Goal: Check status: Check status

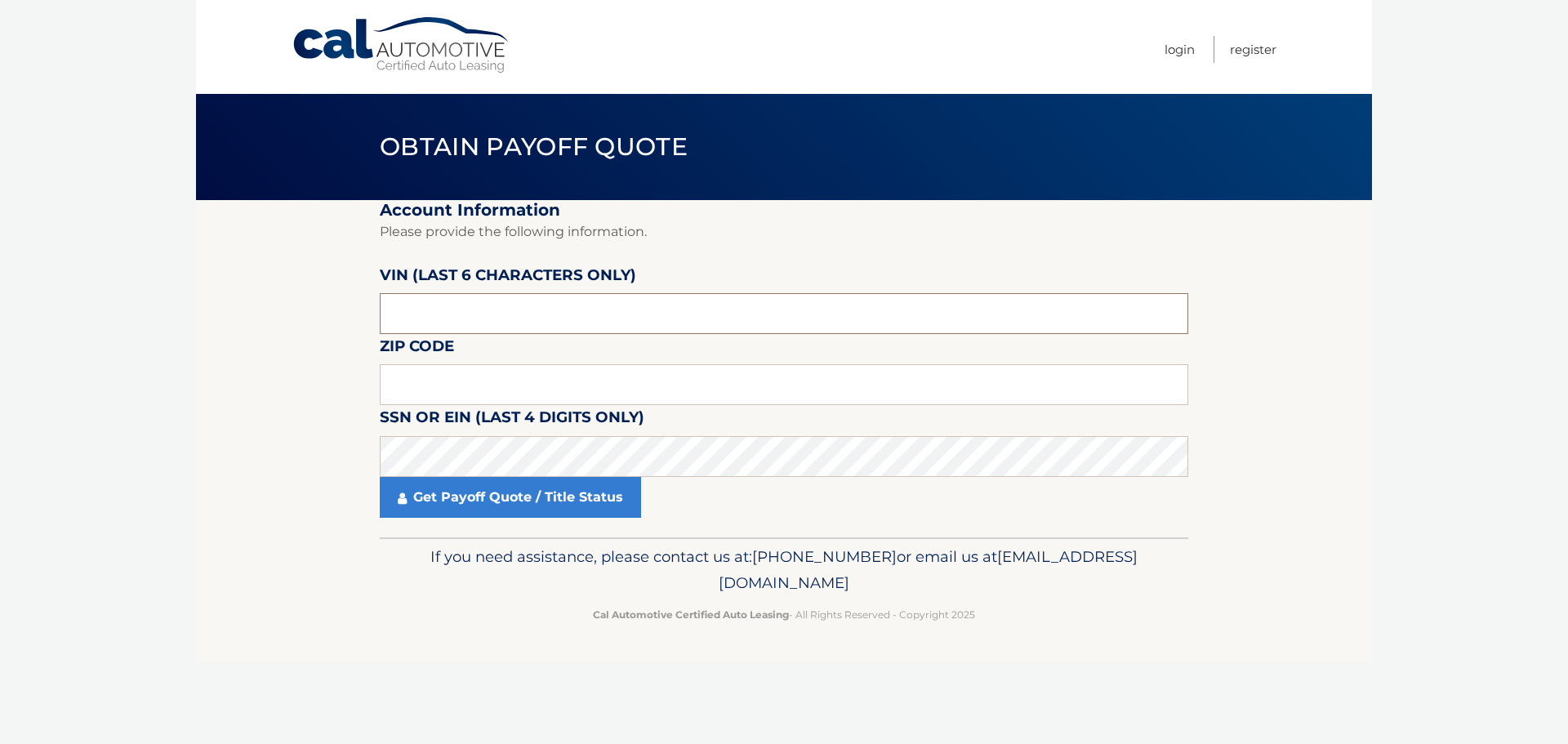
click at [477, 310] on input "text" at bounding box center [784, 314] width 809 height 41
drag, startPoint x: 477, startPoint y: 310, endPoint x: 327, endPoint y: 314, distance: 150.1
click at [327, 314] on section "Account Information Please provide the following information. [PERSON_NAME] (la…" at bounding box center [784, 368] width 1177 height 337
type input "067279"
type input "08701"
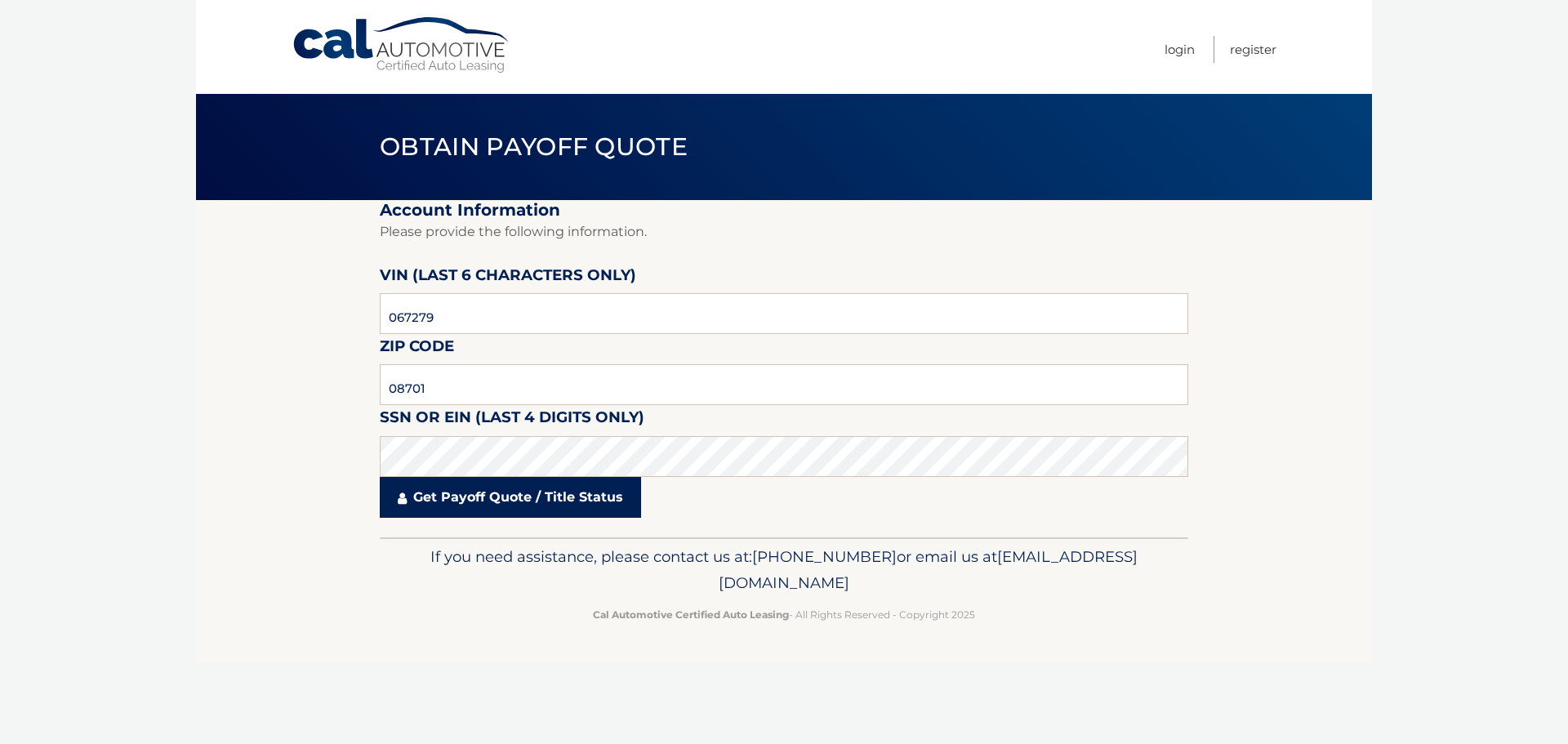
click at [522, 493] on link "Get Payoff Quote / Title Status" at bounding box center [511, 498] width 261 height 41
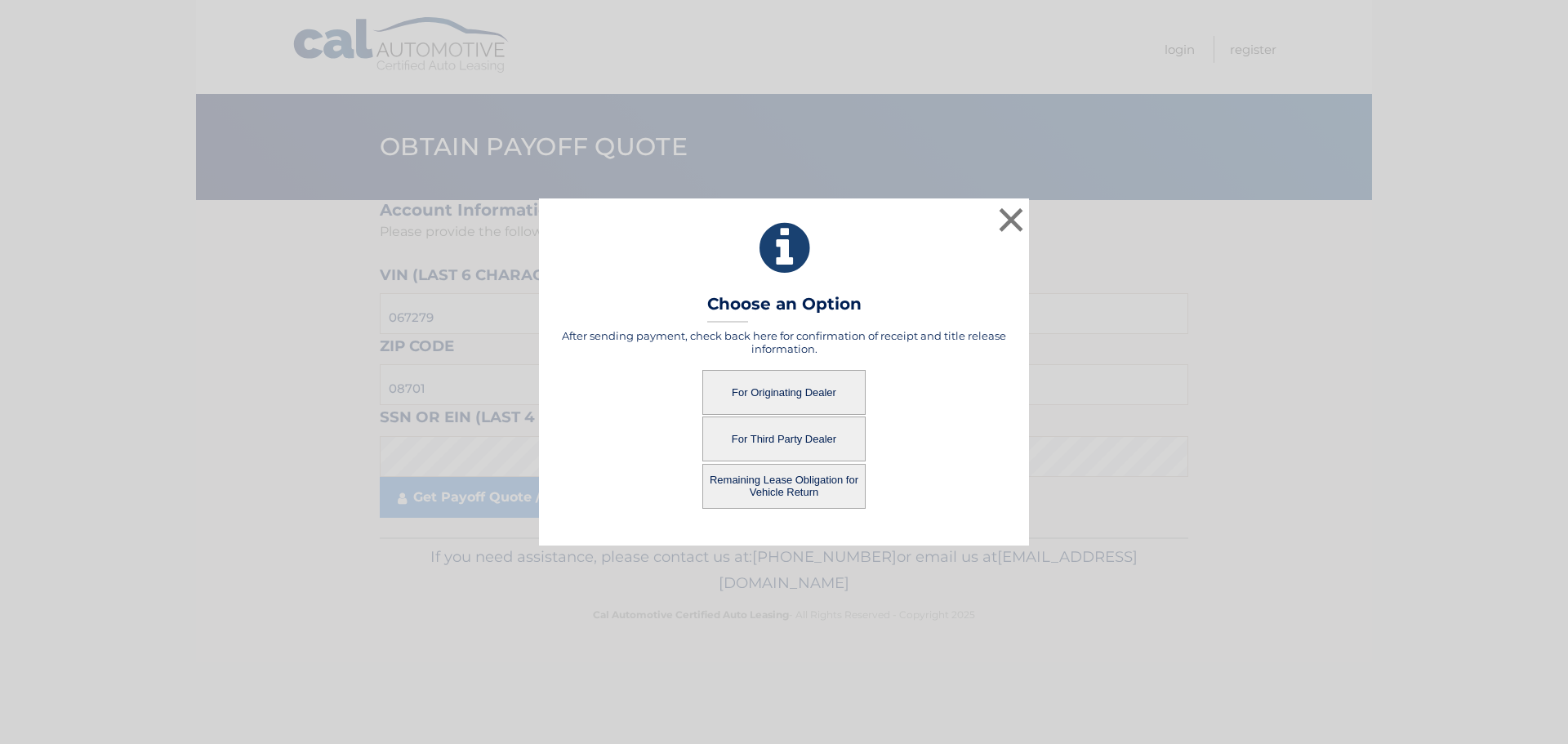
click at [796, 397] on button "For Originating Dealer" at bounding box center [784, 392] width 163 height 45
click at [784, 387] on button "For Originating Dealer" at bounding box center [784, 392] width 163 height 45
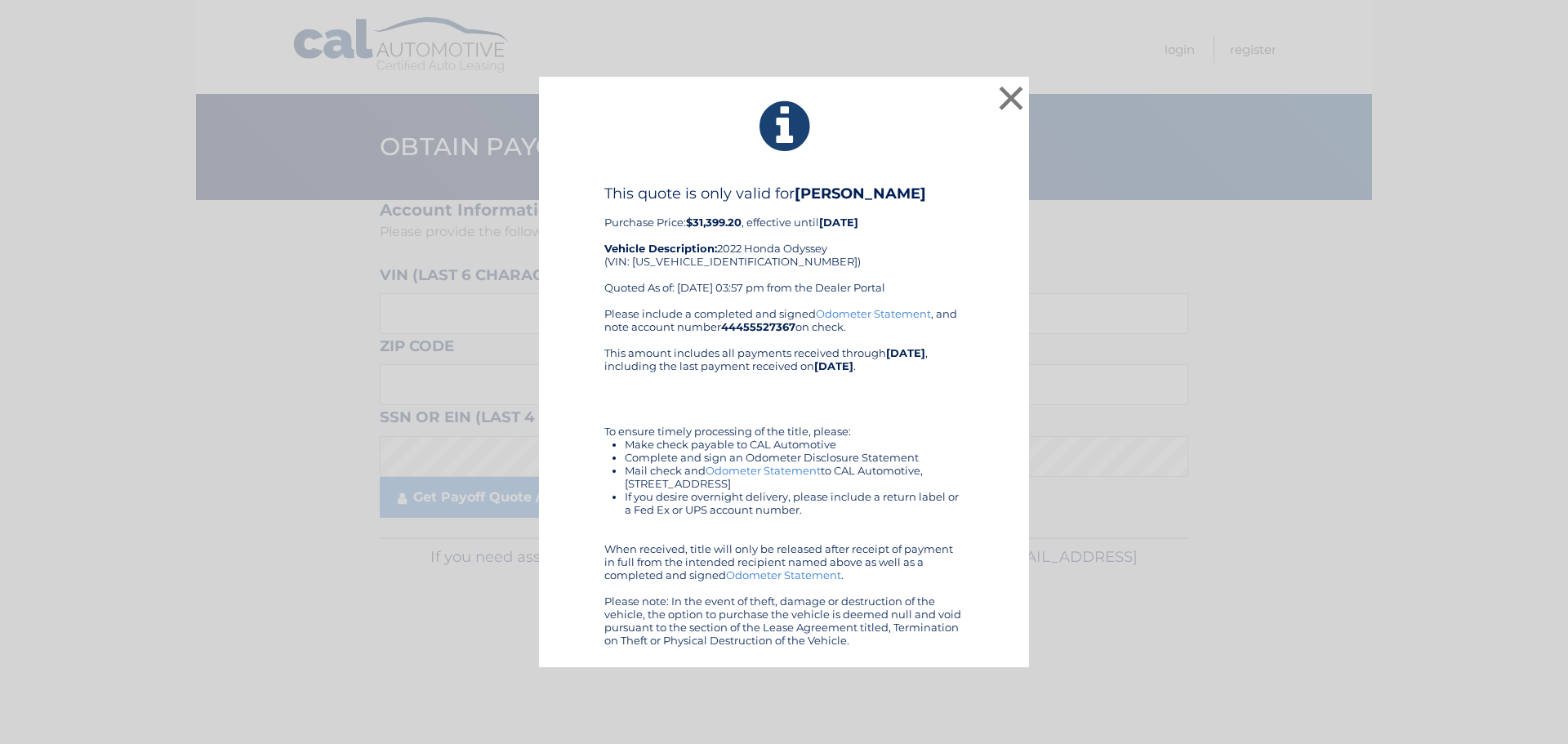
click at [883, 288] on div "This quote is only valid for [PERSON_NAME] HONDA Purchase Price: $31,399.20 , e…" at bounding box center [784, 246] width 360 height 122
click at [1006, 102] on button "×" at bounding box center [1010, 97] width 33 height 33
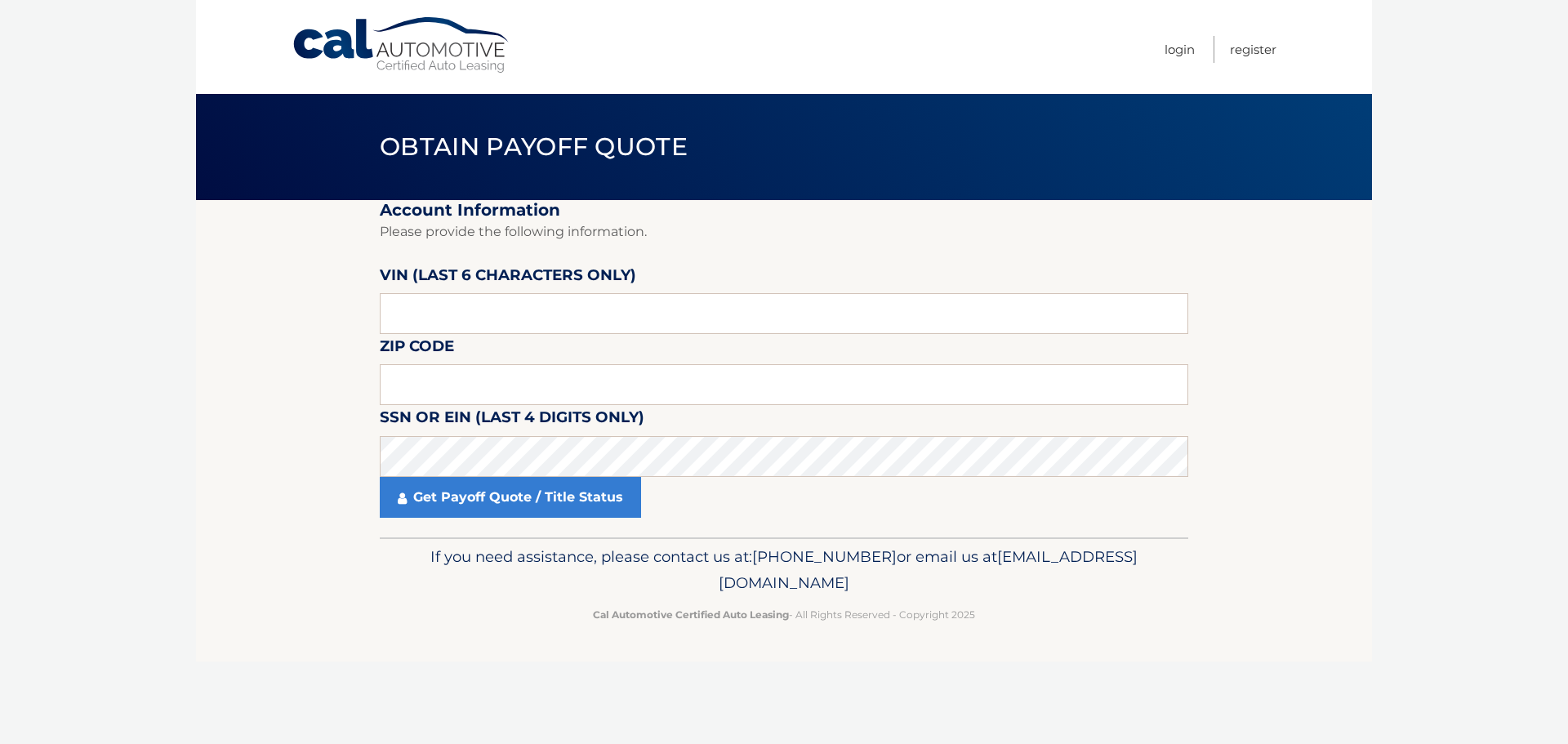
click at [378, 69] on link "Cal Automotive" at bounding box center [402, 45] width 220 height 58
